Goal: Information Seeking & Learning: Learn about a topic

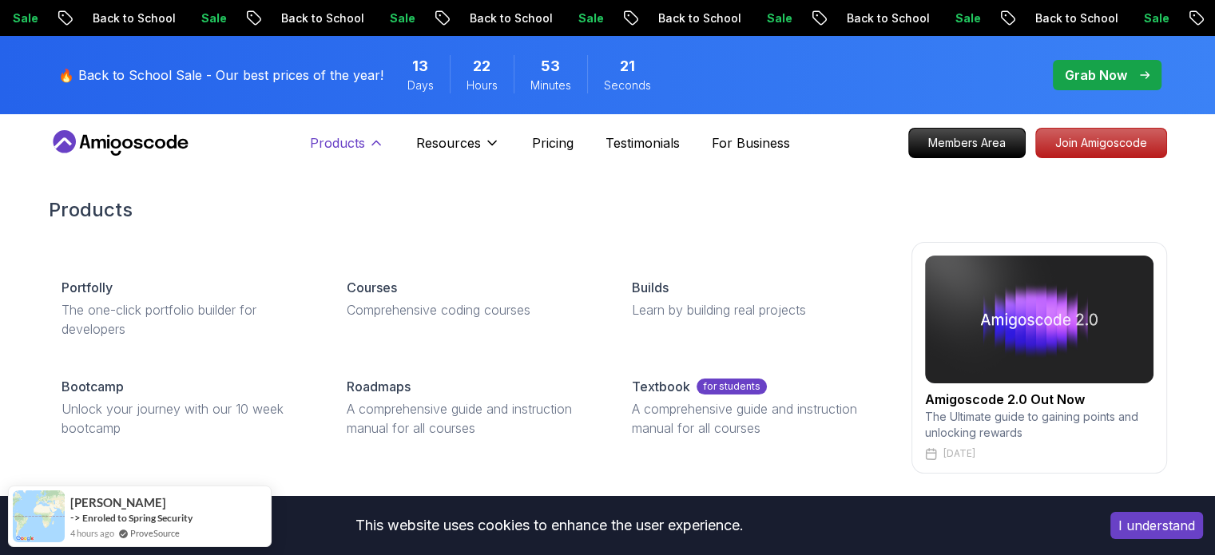
click at [372, 137] on icon at bounding box center [376, 143] width 16 height 16
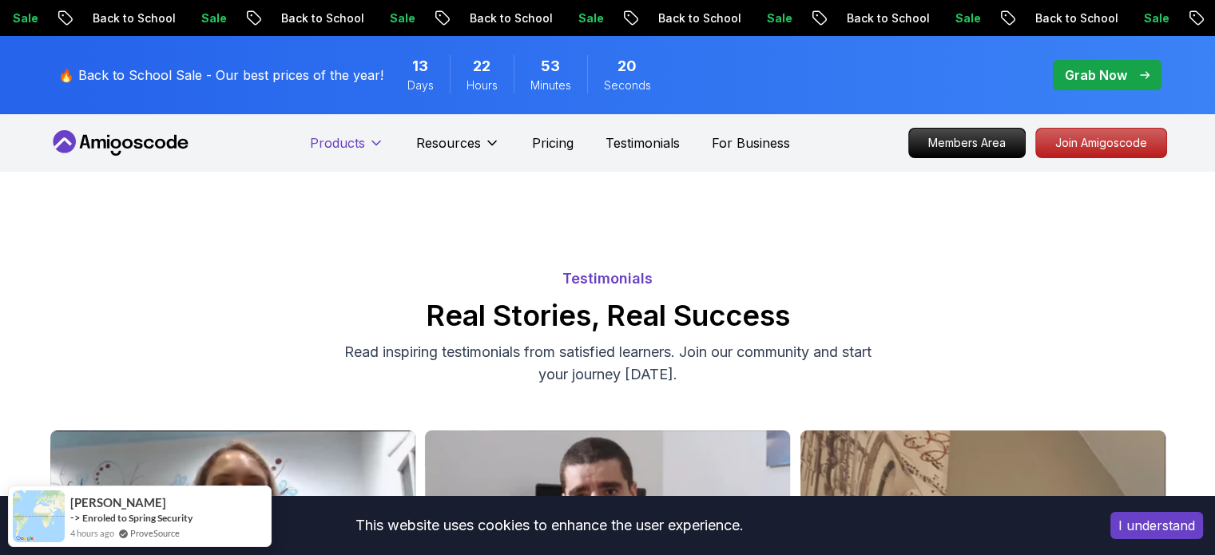
click at [372, 137] on icon at bounding box center [376, 143] width 16 height 16
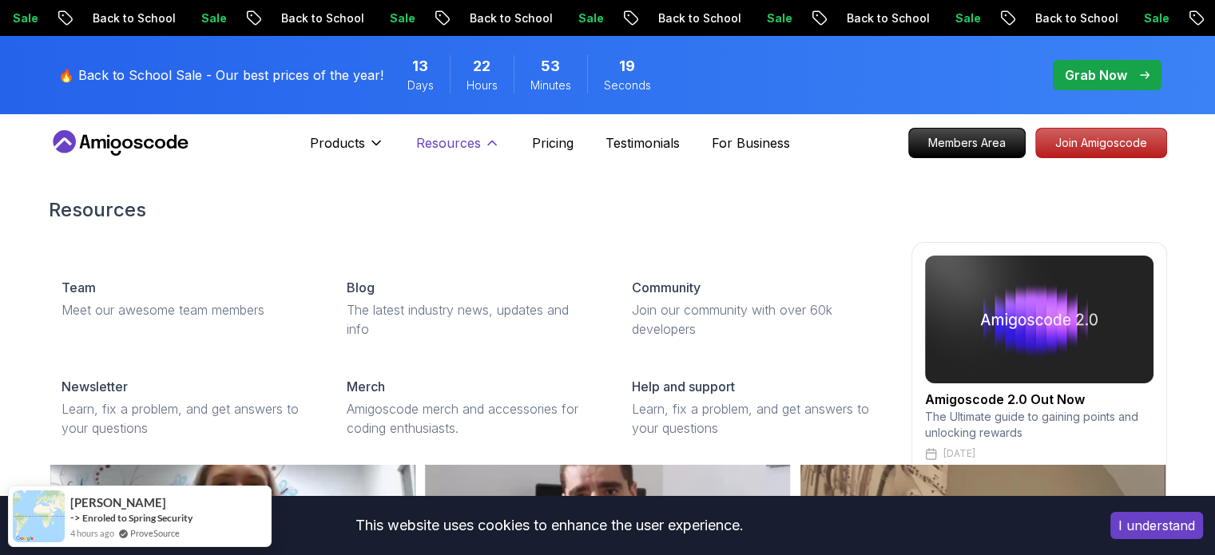
click at [487, 137] on icon at bounding box center [492, 143] width 16 height 16
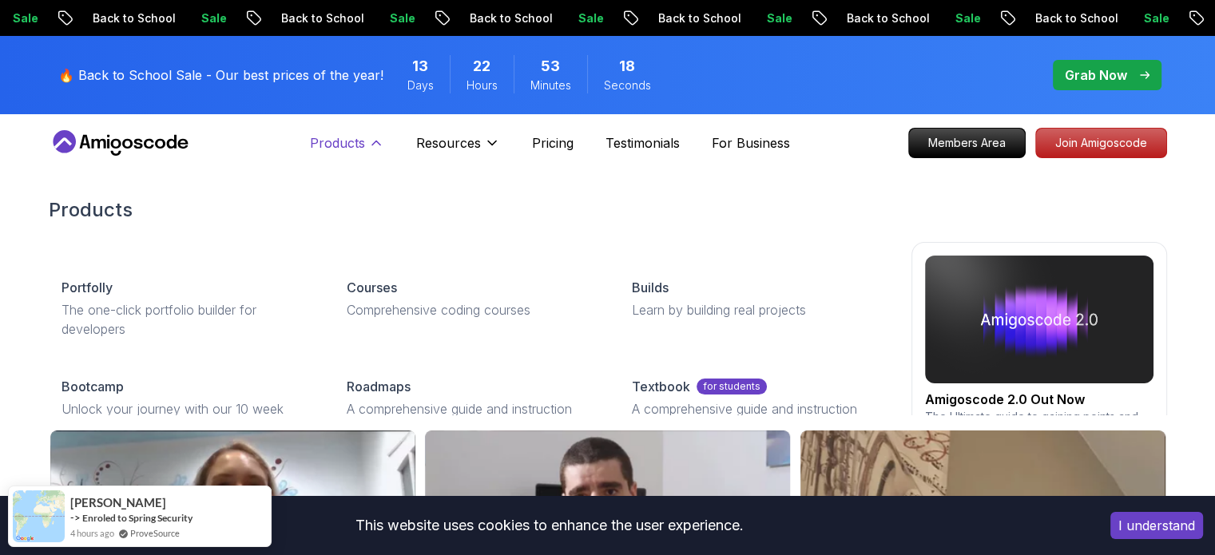
click at [374, 141] on icon at bounding box center [376, 143] width 16 height 16
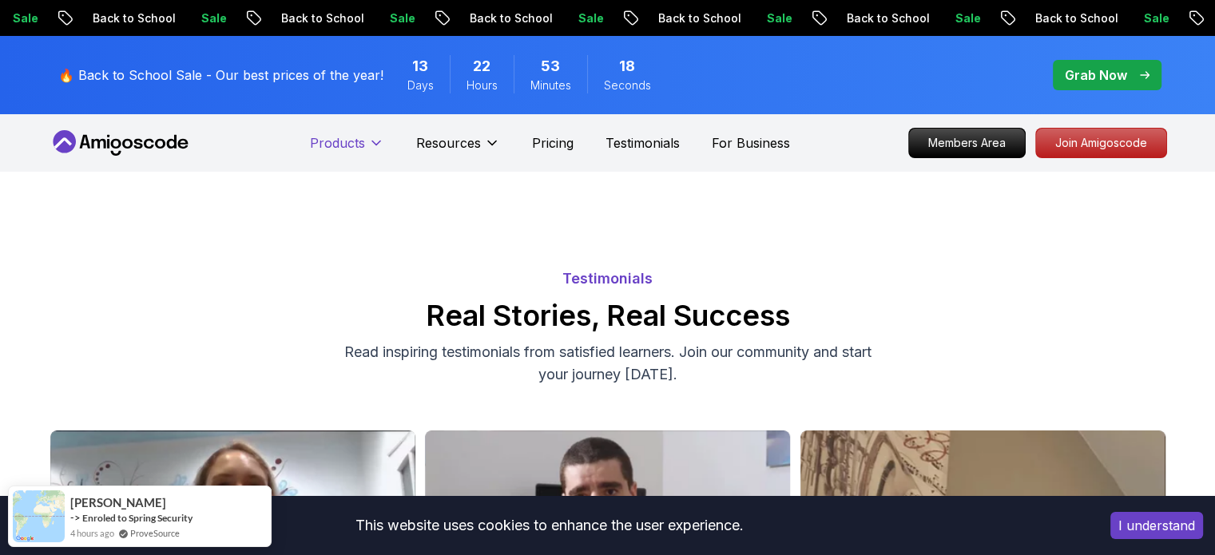
scroll to position [10, 0]
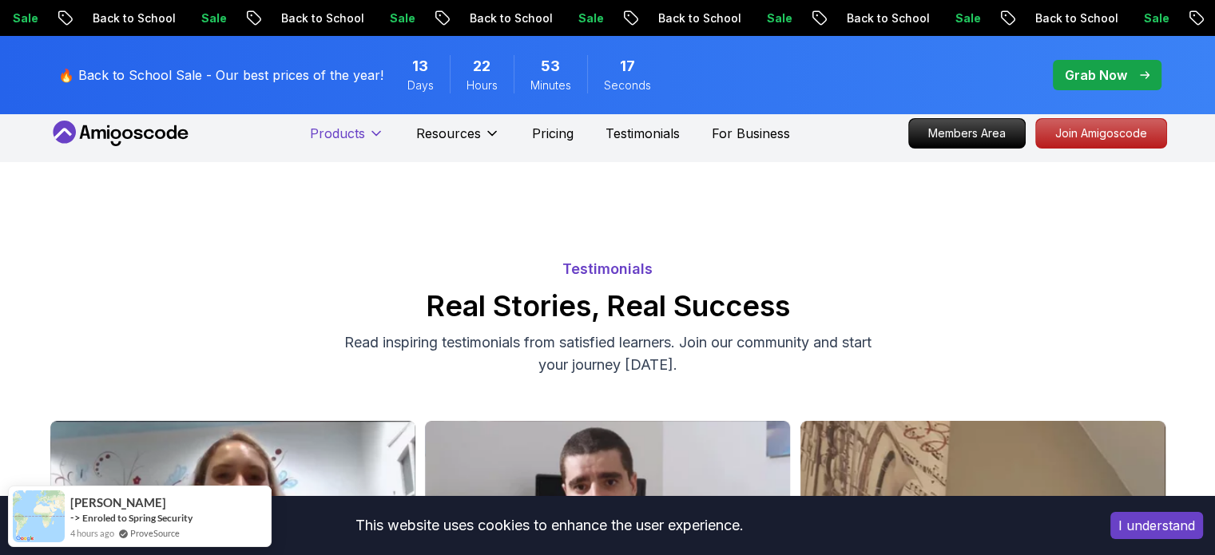
click at [374, 141] on icon at bounding box center [376, 133] width 16 height 16
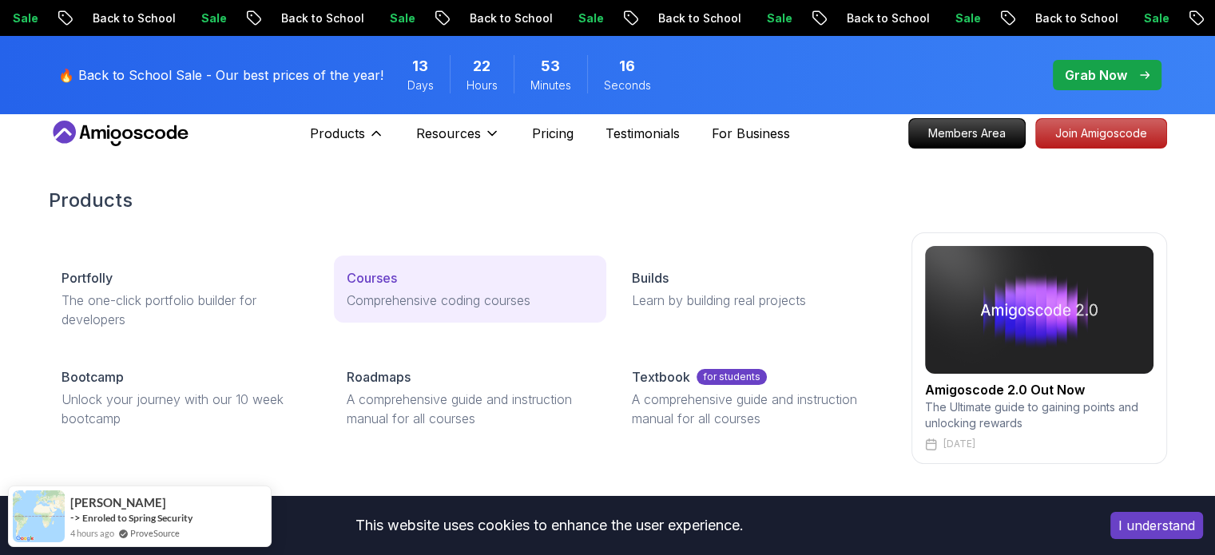
click at [383, 272] on p "Courses" at bounding box center [372, 277] width 50 height 19
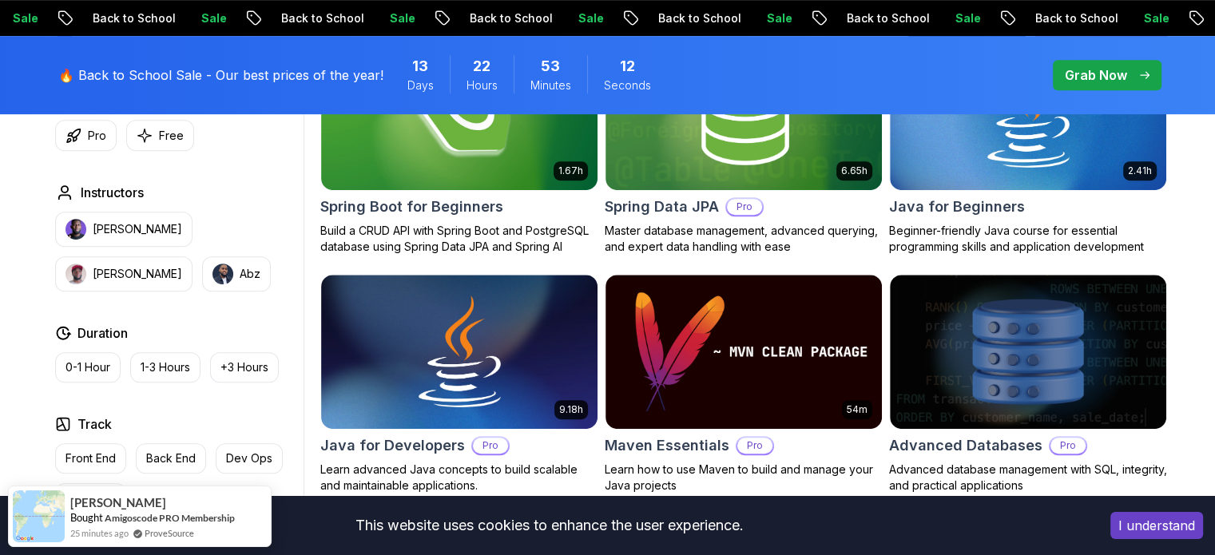
scroll to position [1026, 0]
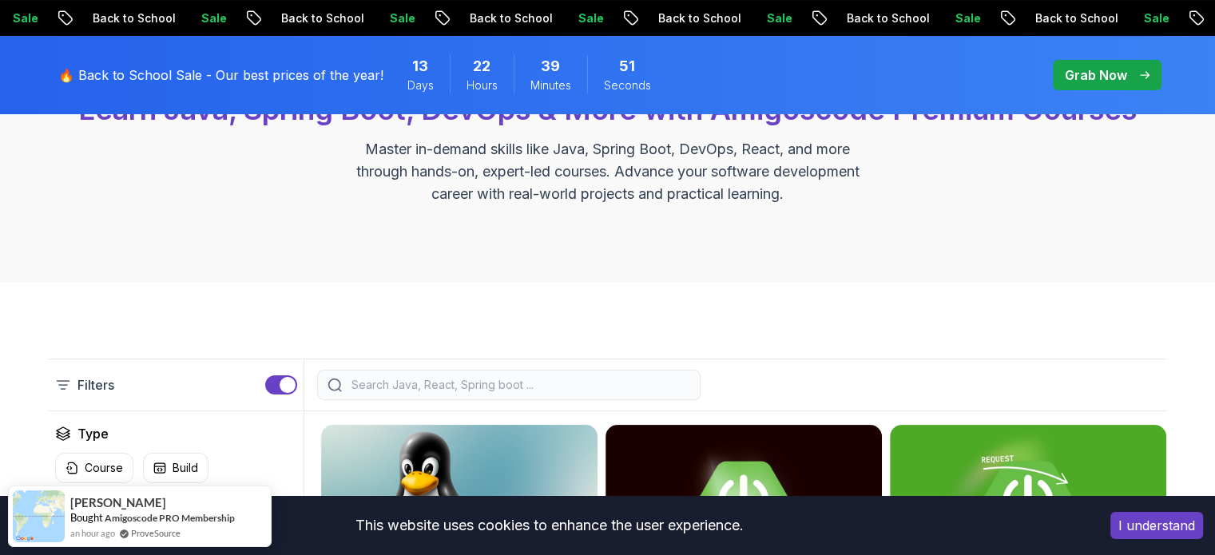
scroll to position [193, 0]
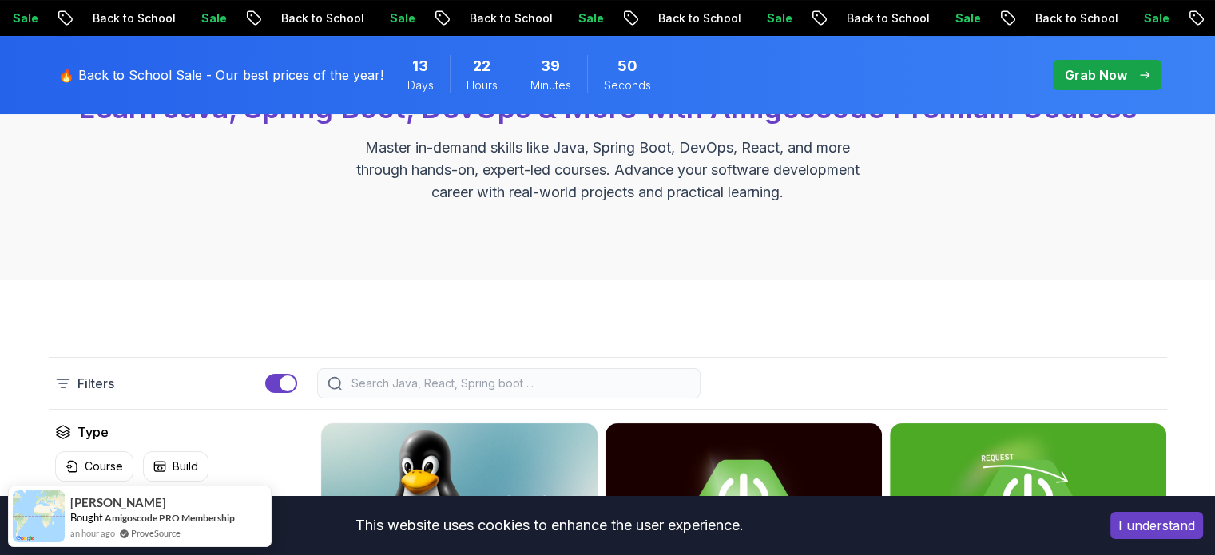
click at [504, 377] on input "search" at bounding box center [519, 383] width 342 height 16
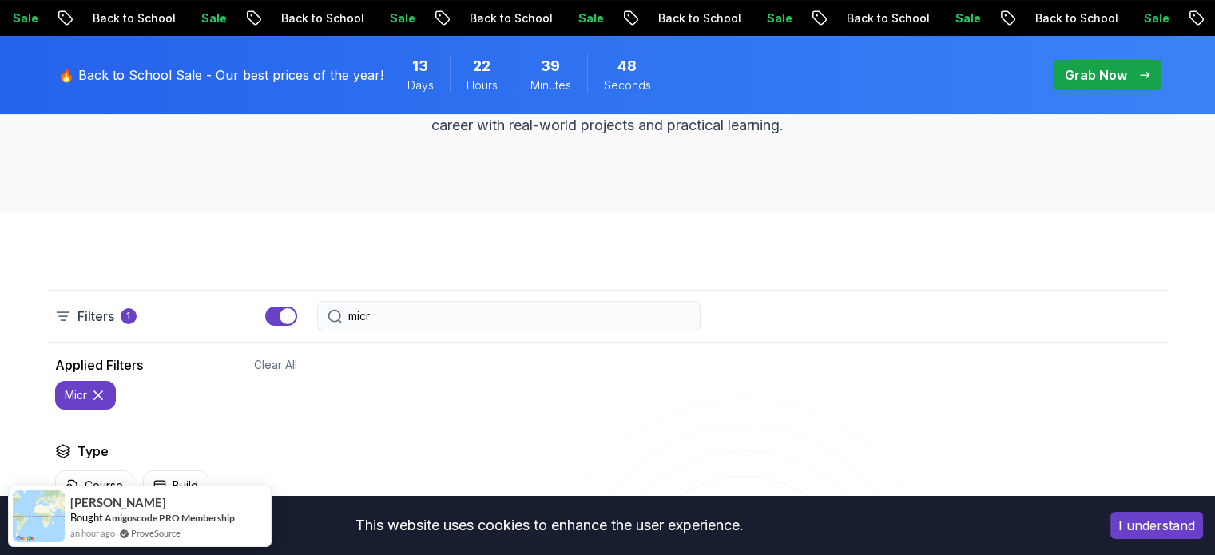
type input "micro"
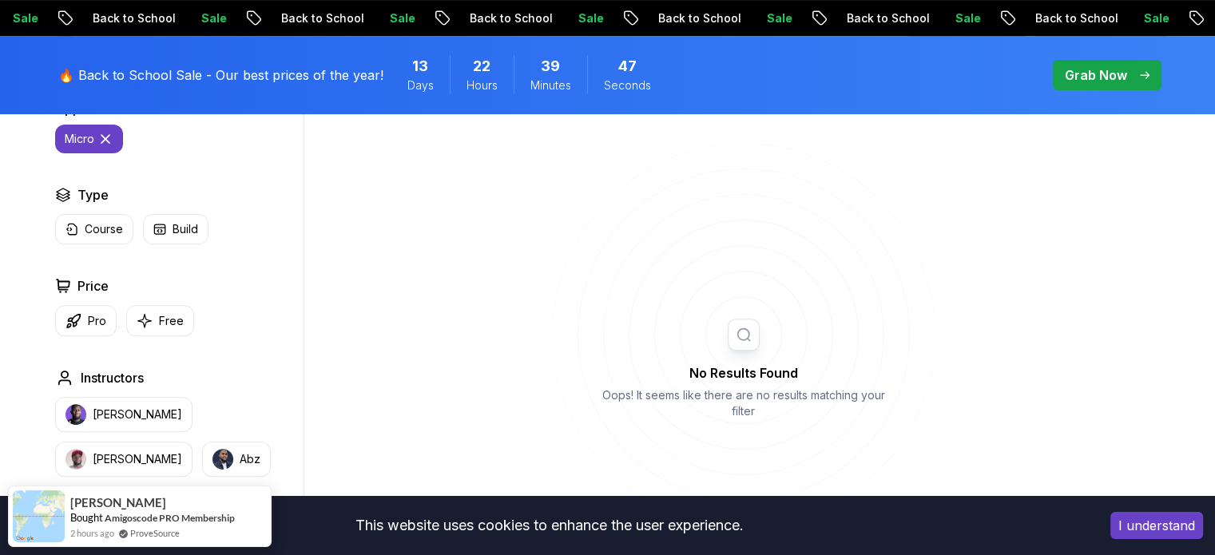
scroll to position [534, 0]
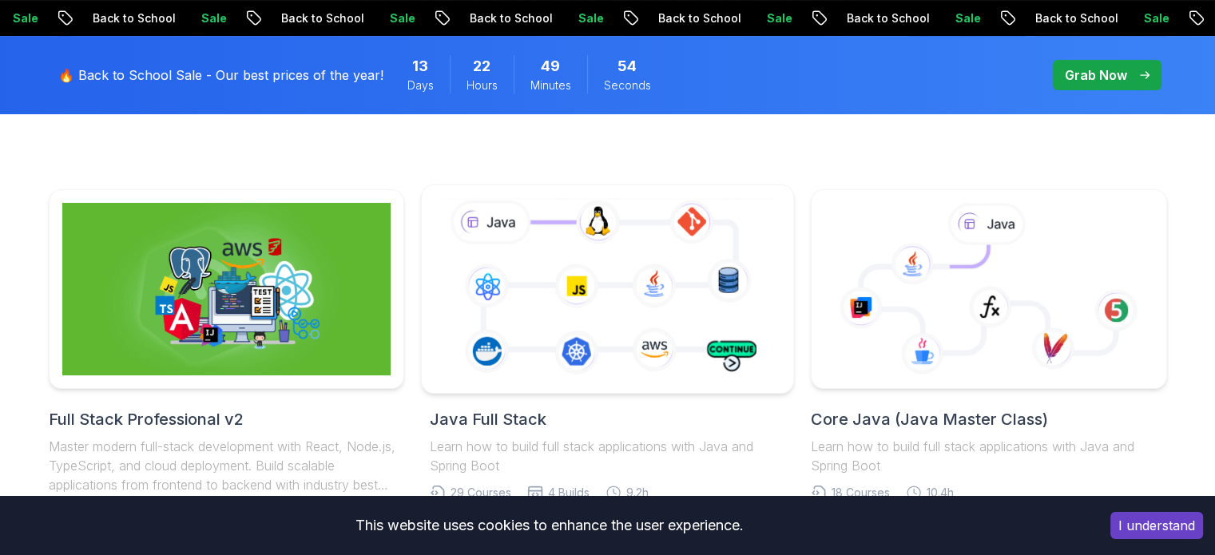
scroll to position [483, 0]
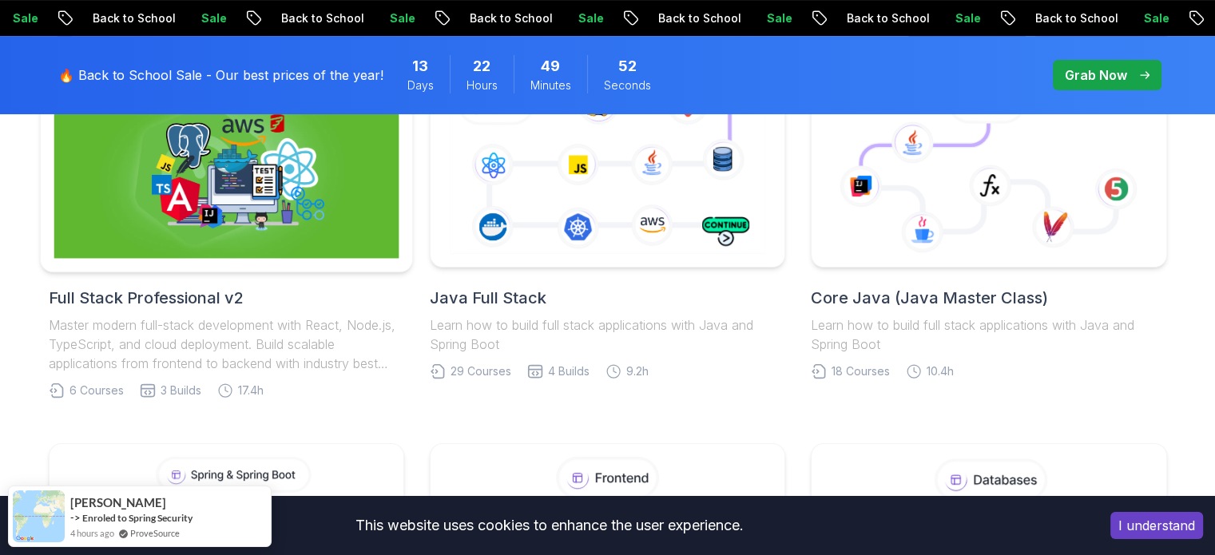
click at [317, 242] on img at bounding box center [226, 167] width 345 height 181
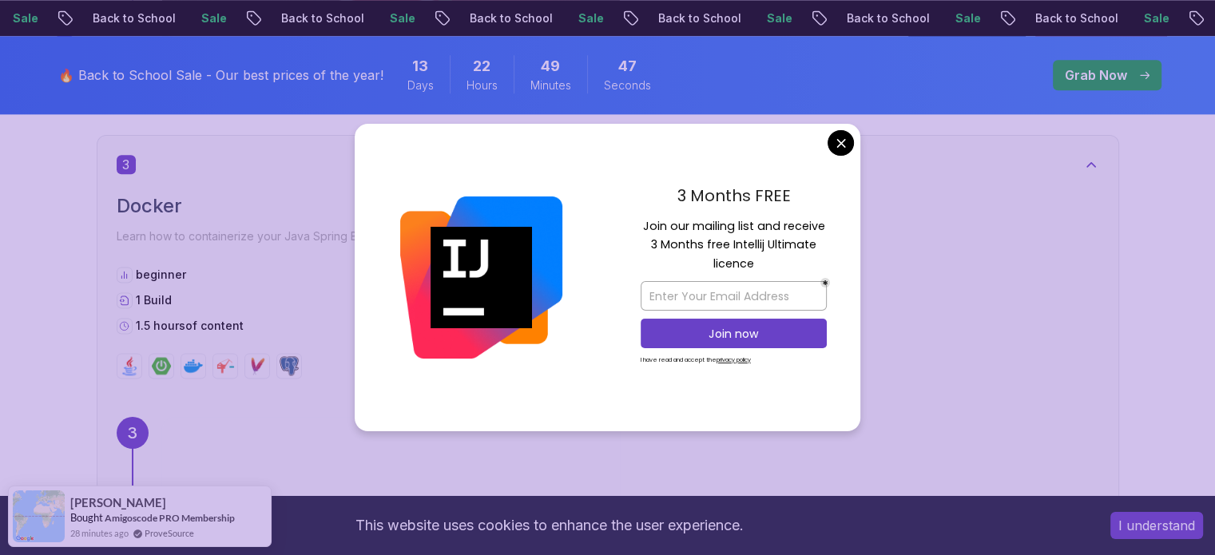
scroll to position [2052, 0]
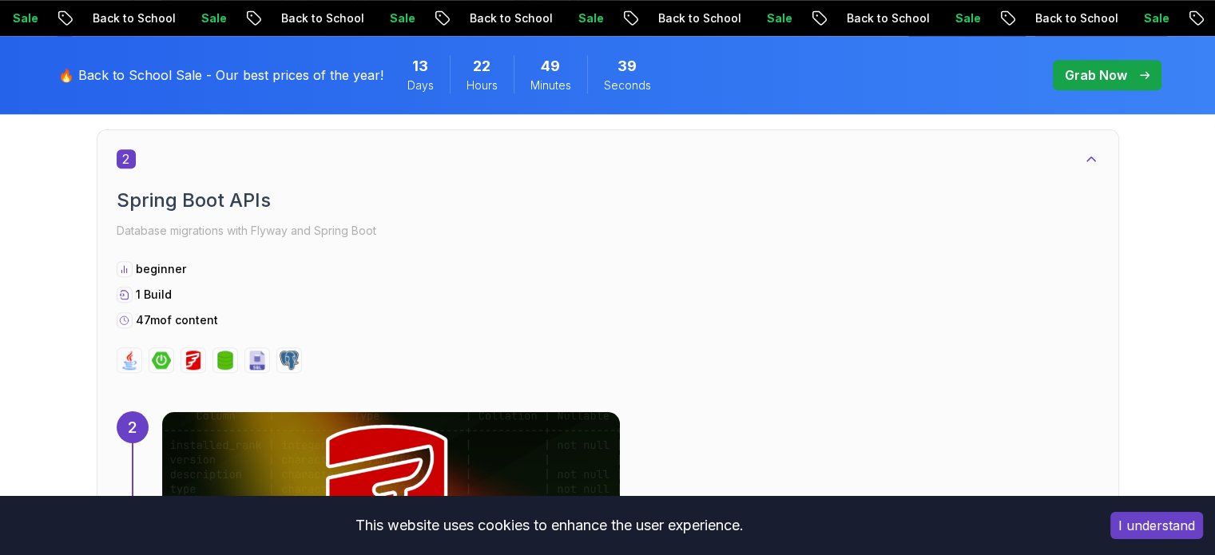
scroll to position [1475, 0]
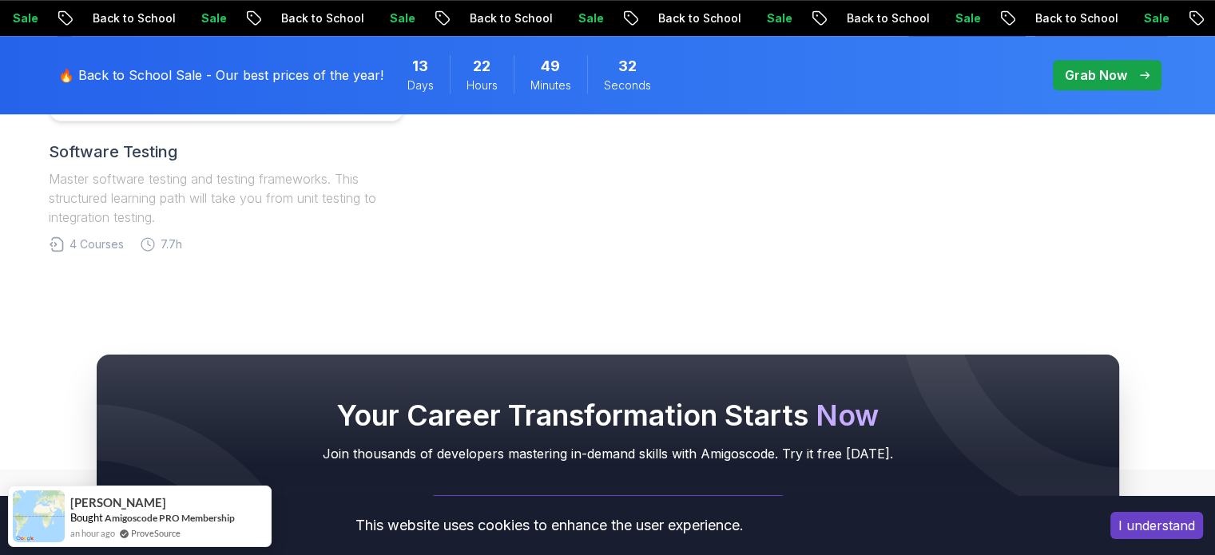
scroll to position [1389, 0]
